Goal: Information Seeking & Learning: Learn about a topic

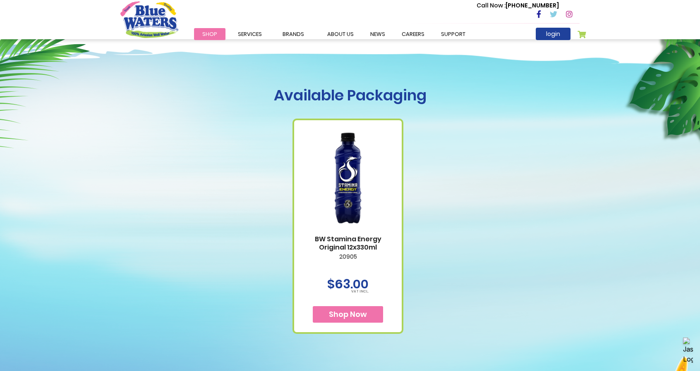
scroll to position [331, 0]
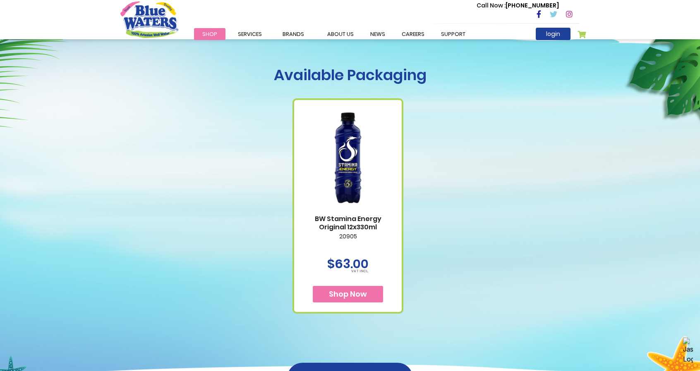
click at [350, 294] on span "Shop Now" at bounding box center [348, 294] width 38 height 10
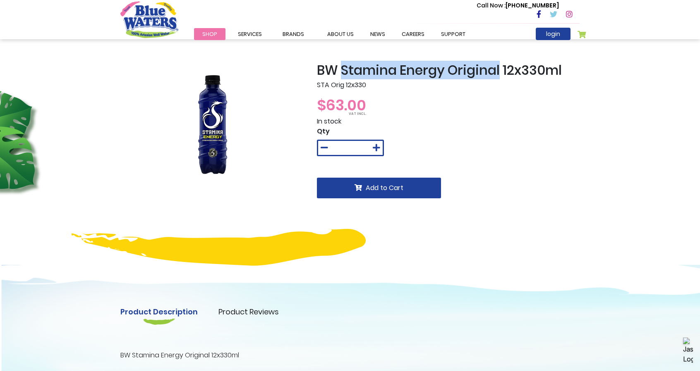
drag, startPoint x: 344, startPoint y: 69, endPoint x: 502, endPoint y: 71, distance: 158.5
click at [502, 71] on h2 "BW Stamina Energy Original 12x330ml" at bounding box center [448, 70] width 263 height 16
copy h2 "Stamina Energy Original"
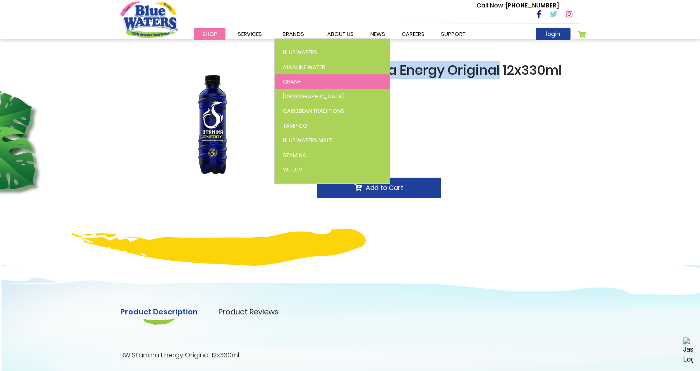
click at [300, 81] on link "Cran+" at bounding box center [332, 81] width 115 height 15
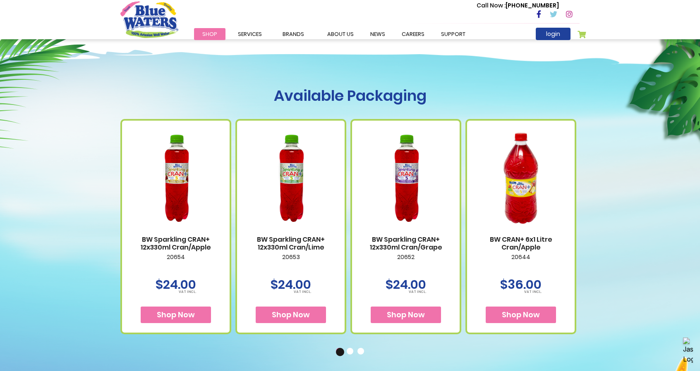
scroll to position [414, 0]
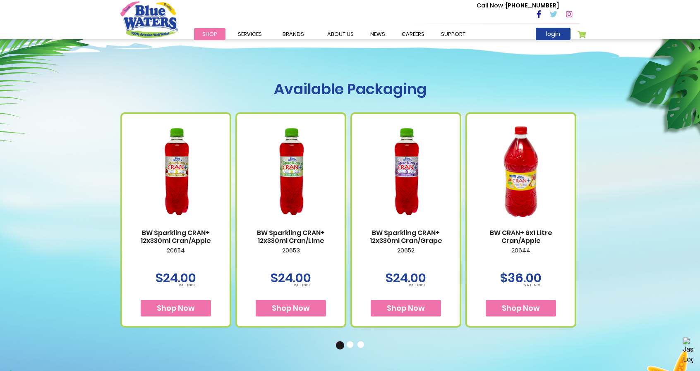
click at [190, 307] on span "Shop Now" at bounding box center [176, 308] width 38 height 10
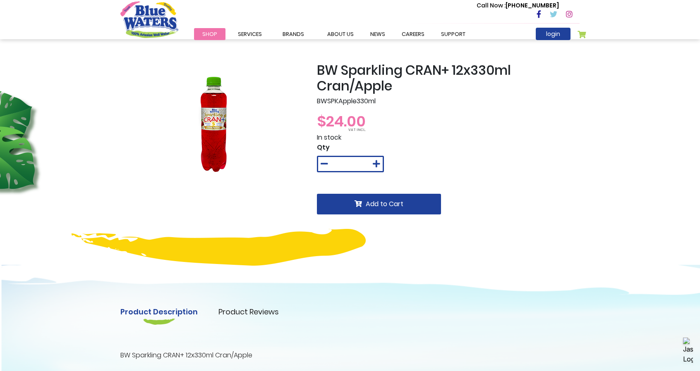
click at [0, 0] on span "Blue Waters" at bounding box center [0, 0] width 0 height 0
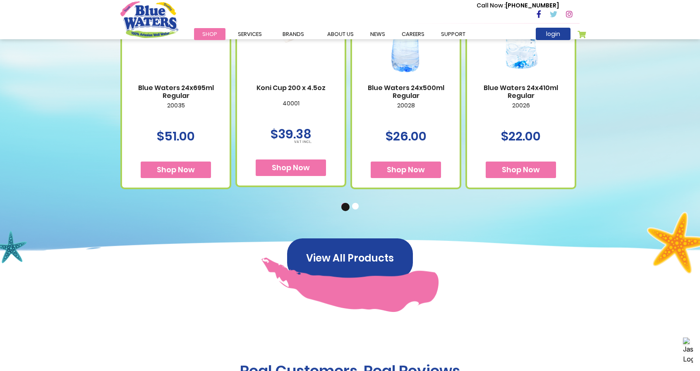
scroll to position [455, 0]
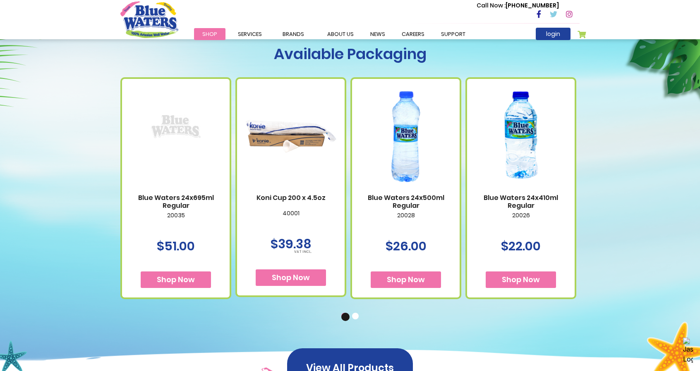
click at [415, 140] on img at bounding box center [405, 137] width 91 height 114
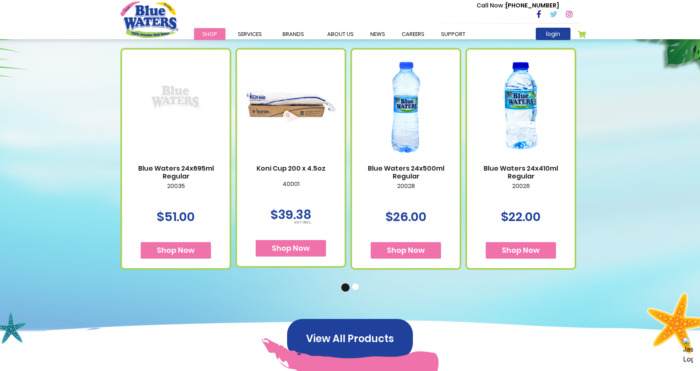
scroll to position [455, 0]
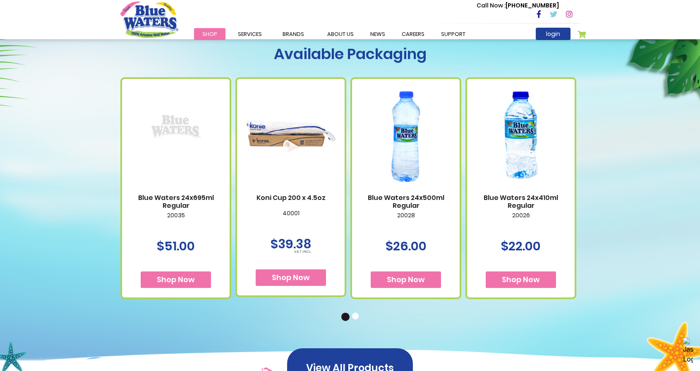
click at [355, 316] on button "2" at bounding box center [356, 317] width 8 height 8
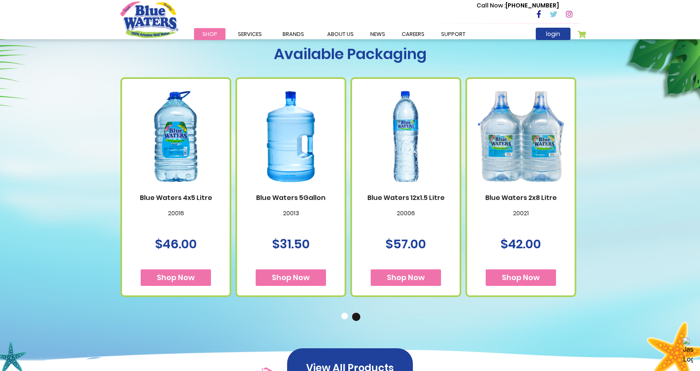
click at [345, 317] on button "1" at bounding box center [345, 317] width 8 height 8
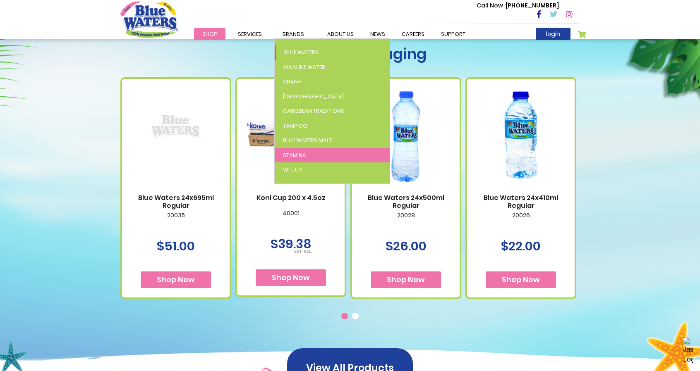
click at [290, 155] on span "Stamina" at bounding box center [294, 155] width 23 height 8
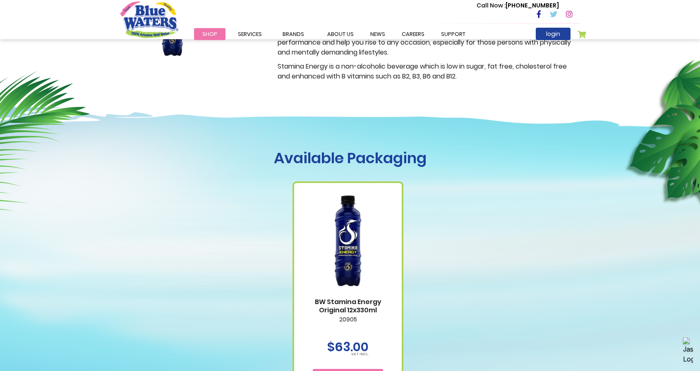
scroll to position [372, 0]
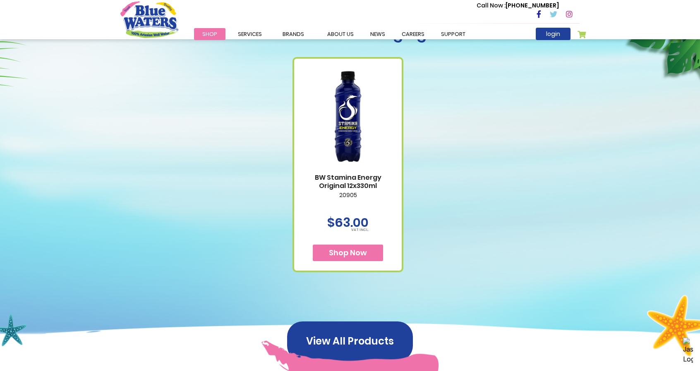
click at [352, 252] on span "Shop Now" at bounding box center [348, 253] width 38 height 10
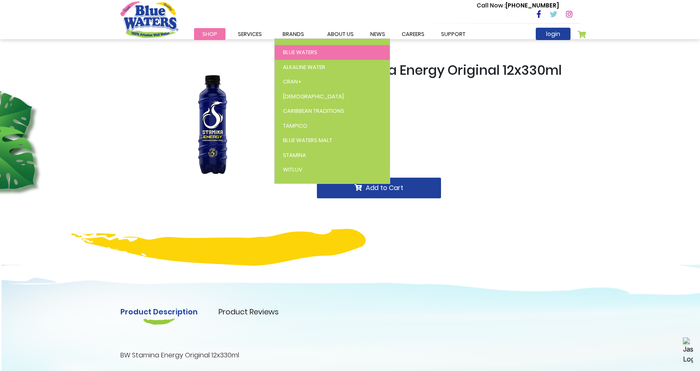
click at [298, 52] on span "Blue Waters" at bounding box center [300, 52] width 34 height 8
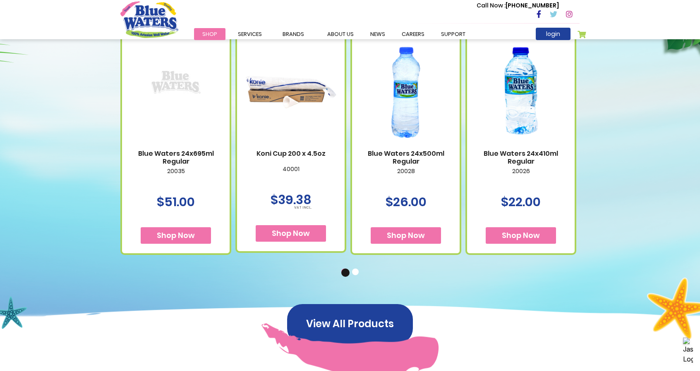
scroll to position [496, 0]
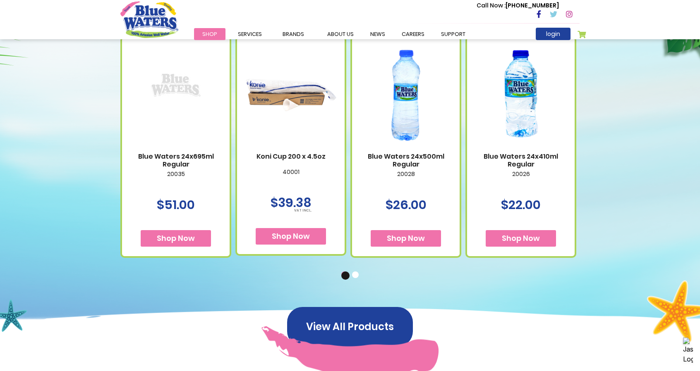
click at [0, 0] on link "Stamina" at bounding box center [0, 0] width 0 height 0
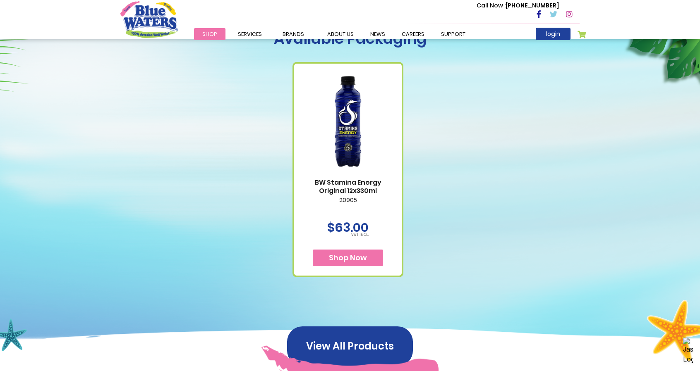
scroll to position [372, 0]
